Goal: Task Accomplishment & Management: Use online tool/utility

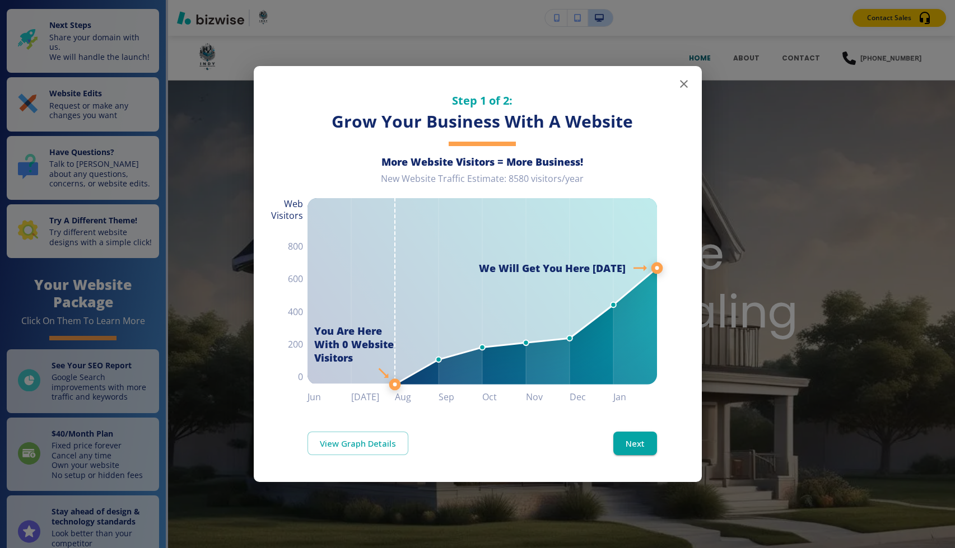
click at [681, 81] on icon "button" at bounding box center [684, 84] width 8 height 8
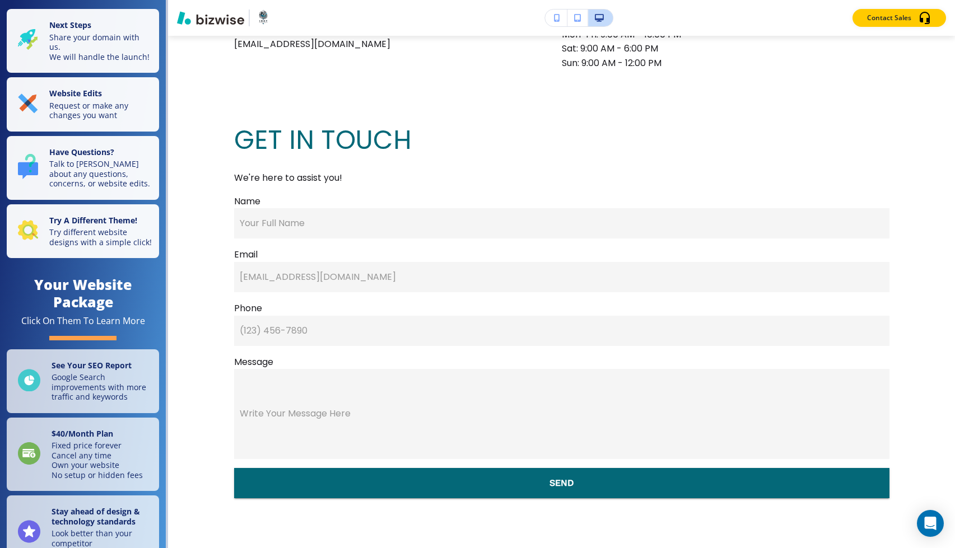
scroll to position [2872, 0]
